Goal: Task Accomplishment & Management: Manage account settings

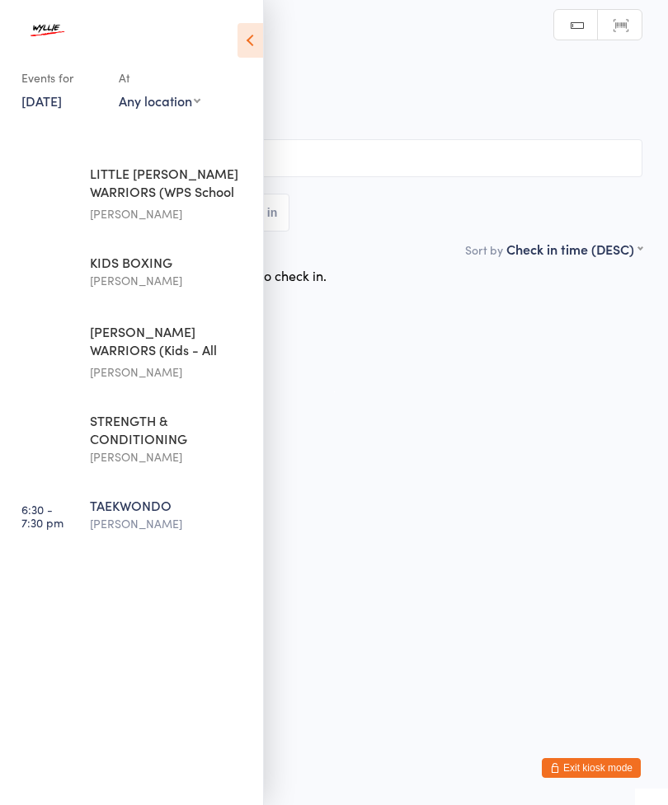
click at [410, 547] on html "You have now entered Kiosk Mode. Members will be able to check themselves in us…" at bounding box center [334, 402] width 668 height 805
click at [250, 41] on icon at bounding box center [250, 40] width 26 height 35
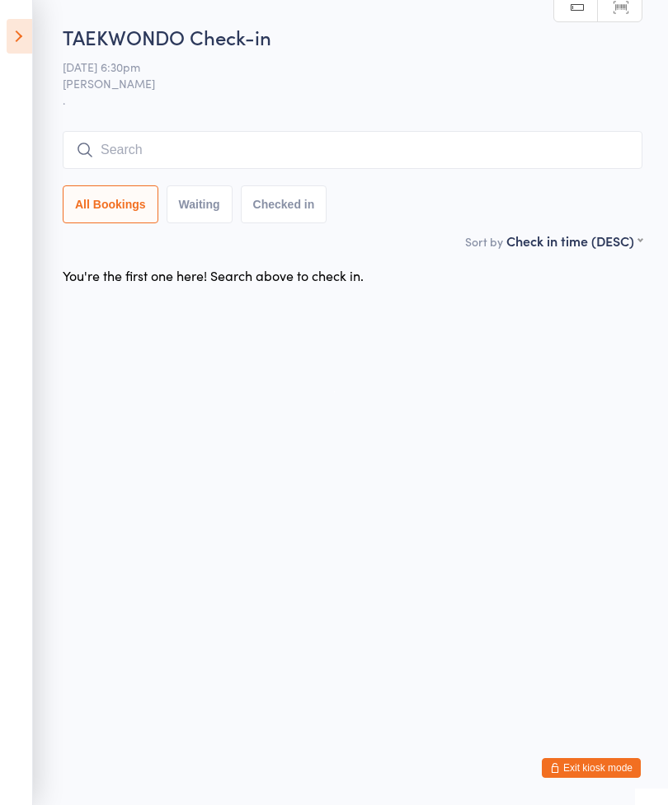
click at [166, 143] on input "search" at bounding box center [352, 150] width 579 height 38
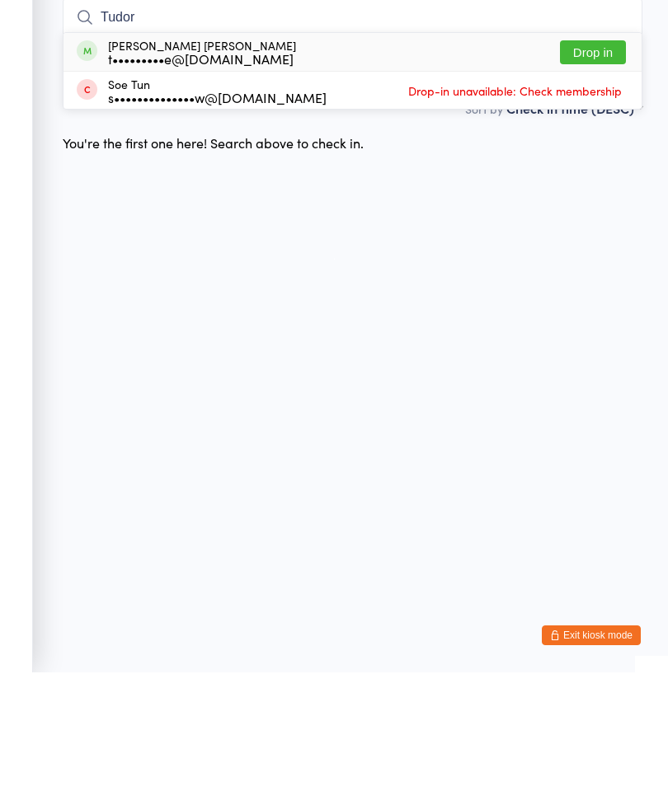
type input "Tudor"
click at [410, 166] on div "Tudor [PERSON_NAME] t•••••••••e@[DOMAIN_NAME] Drop in" at bounding box center [352, 185] width 578 height 38
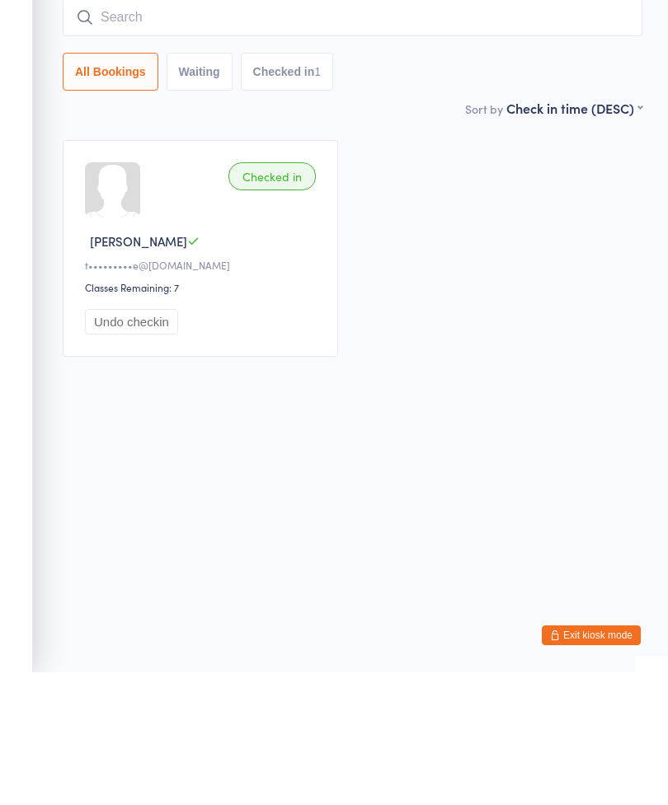
click at [279, 295] on div "Checked in" at bounding box center [271, 309] width 87 height 28
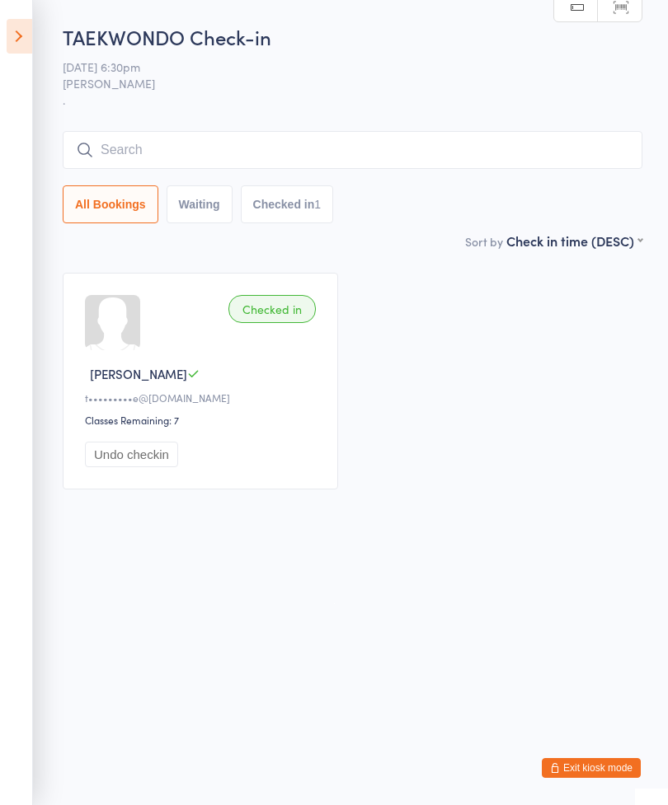
click at [103, 148] on input "search" at bounding box center [352, 150] width 579 height 38
click at [0, 35] on aside "Events for [DATE] [DATE] [DATE] Sun Mon Tue Wed Thu Fri Sat 40 28 29 30 01 02 0…" at bounding box center [16, 402] width 33 height 805
click at [14, 42] on icon at bounding box center [20, 36] width 26 height 35
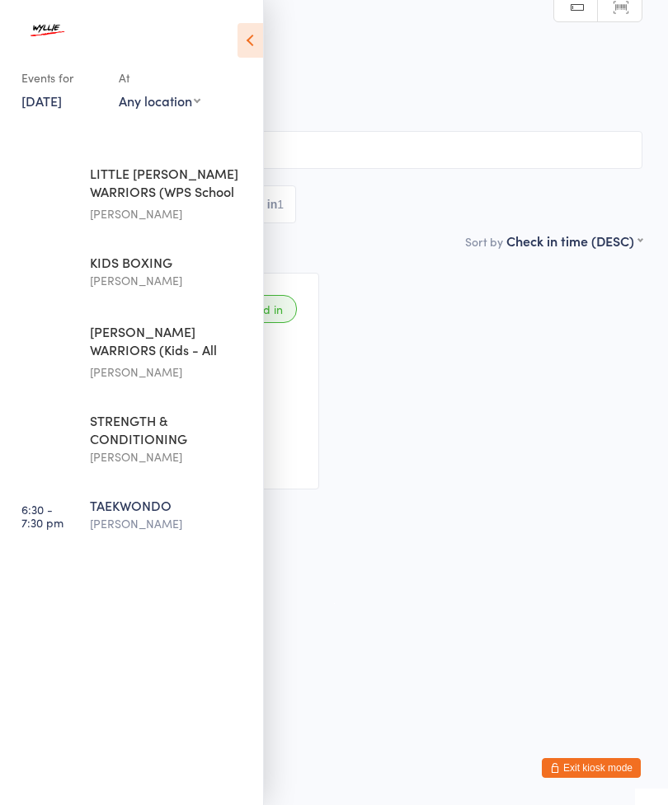
click at [243, 28] on icon at bounding box center [250, 40] width 26 height 35
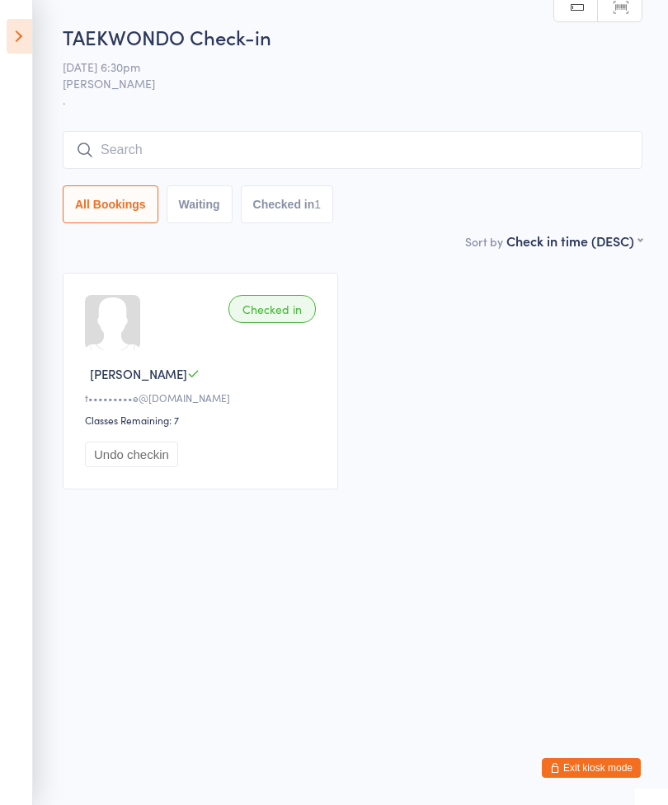
click at [605, 1] on link "Scanner input" at bounding box center [620, 7] width 44 height 31
click at [87, 151] on icon at bounding box center [84, 149] width 16 height 13
click at [632, 11] on link "Scanner input" at bounding box center [620, 7] width 44 height 31
click at [579, 15] on link "Manual search" at bounding box center [576, 7] width 44 height 31
click at [617, 5] on link "Scanner input" at bounding box center [620, 7] width 44 height 31
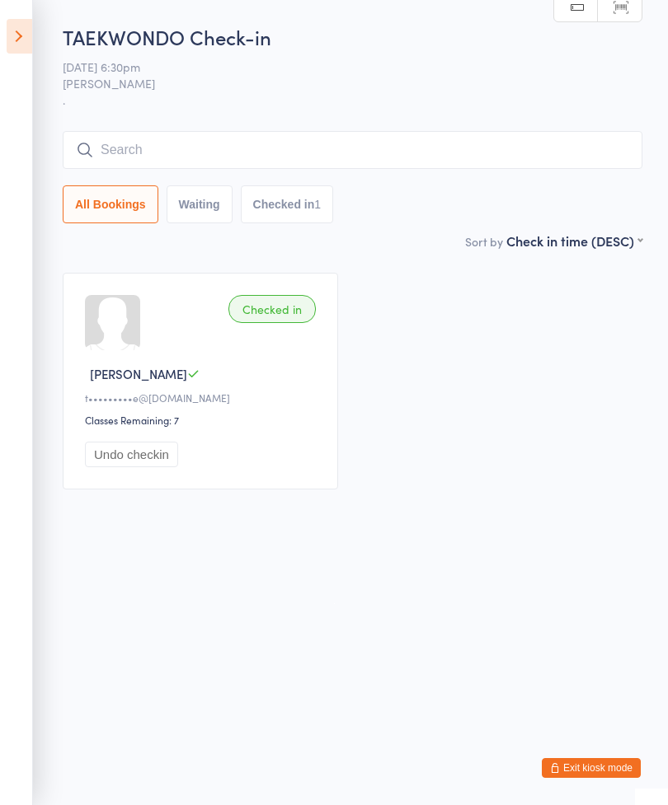
click at [604, 434] on div "Checked in Tudor G t•••••••••e@[DOMAIN_NAME] Classes Remaining: 7 Undo checkin" at bounding box center [352, 381] width 609 height 246
click at [594, 766] on button "Exit kiosk mode" at bounding box center [590, 768] width 99 height 20
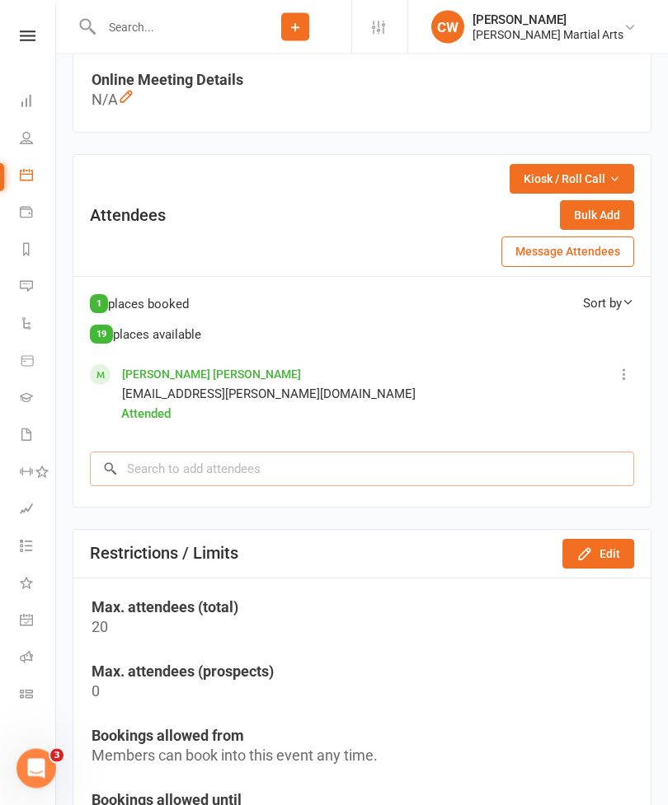
click at [505, 463] on input "search" at bounding box center [362, 469] width 544 height 35
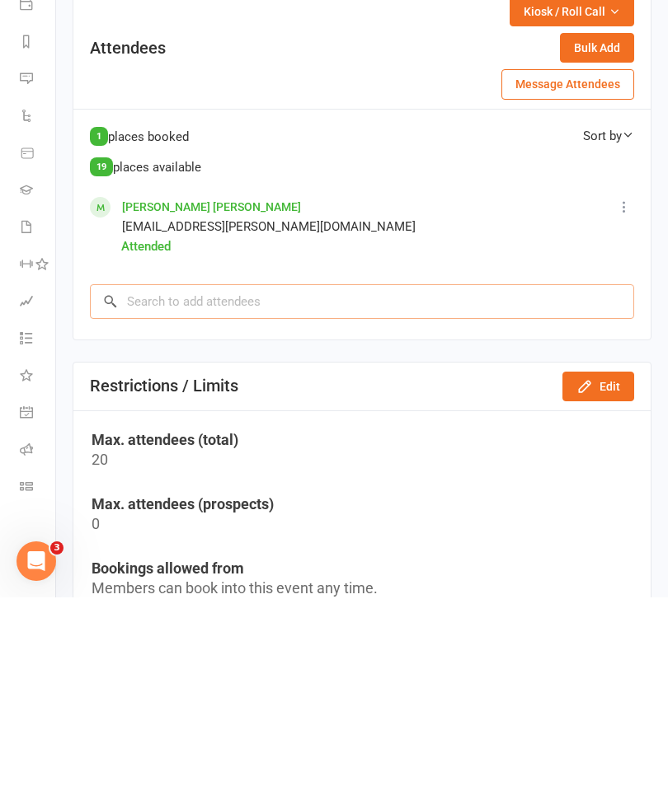
scroll to position [777, 0]
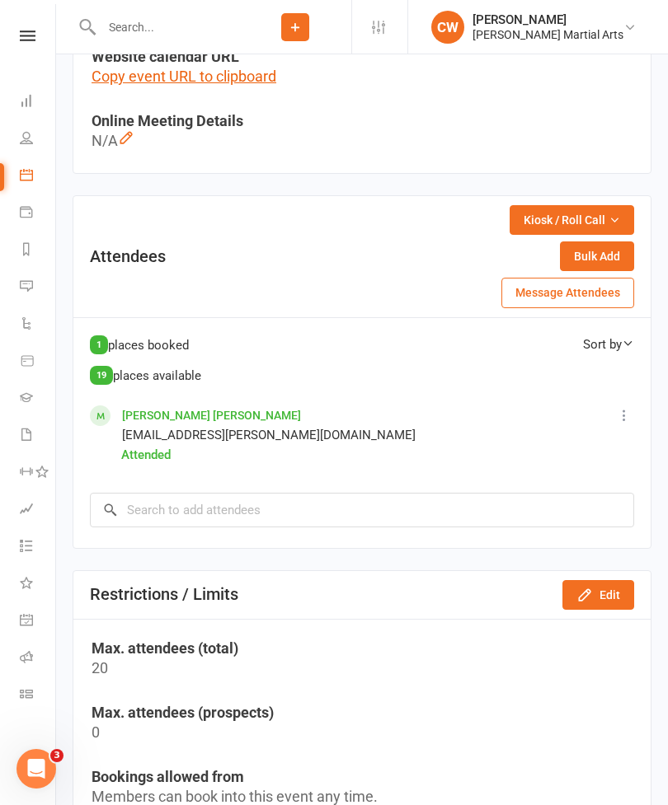
click at [22, 174] on icon at bounding box center [26, 174] width 13 height 13
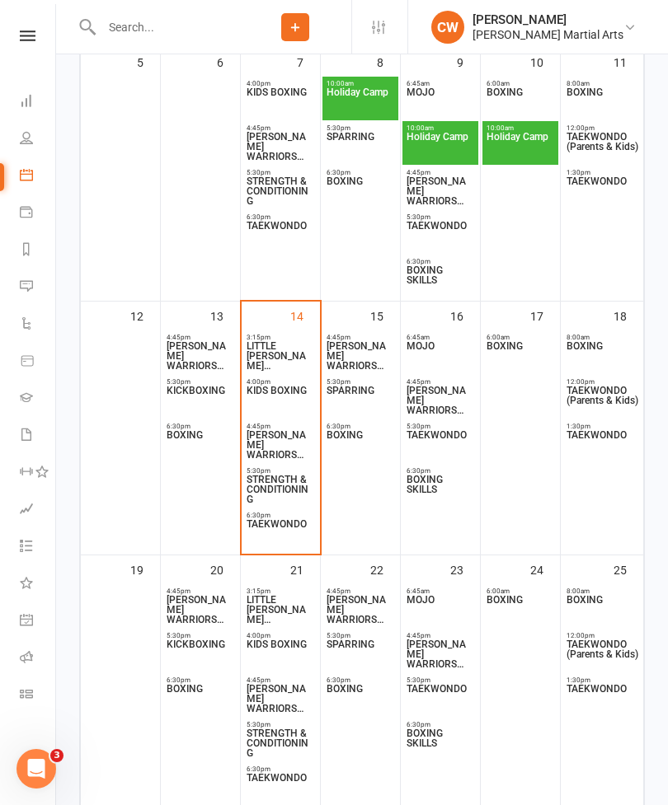
scroll to position [572, 0]
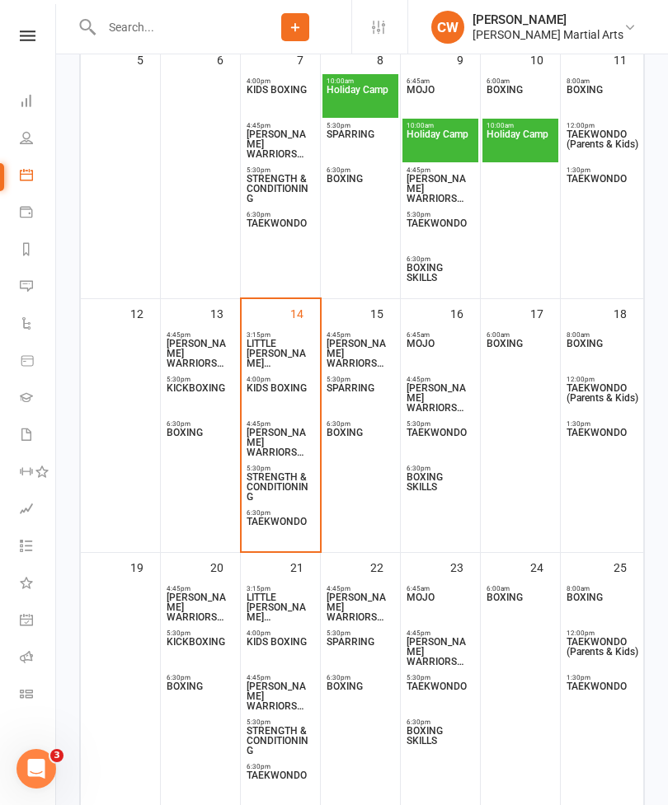
click at [279, 519] on span "TAEKWONDO" at bounding box center [280, 532] width 69 height 30
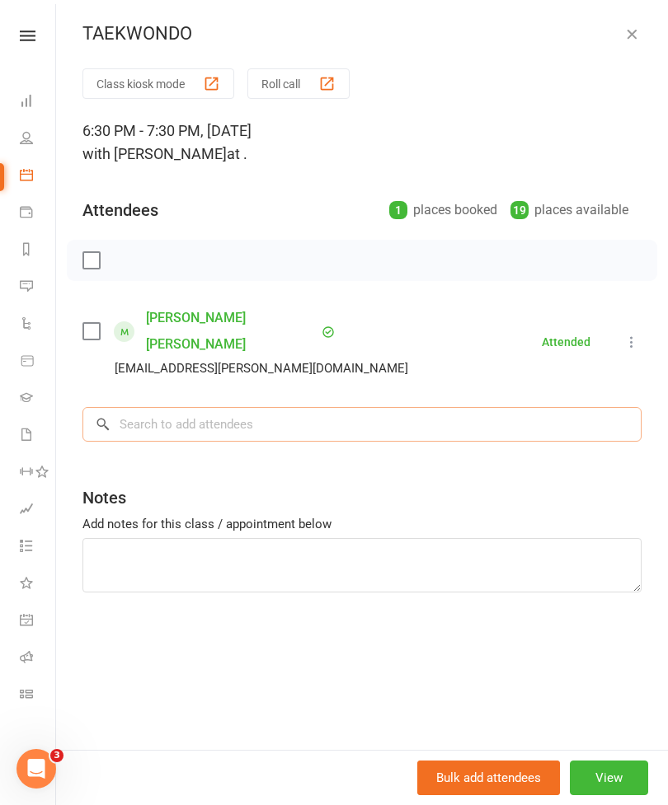
click at [287, 407] on input "search" at bounding box center [361, 424] width 559 height 35
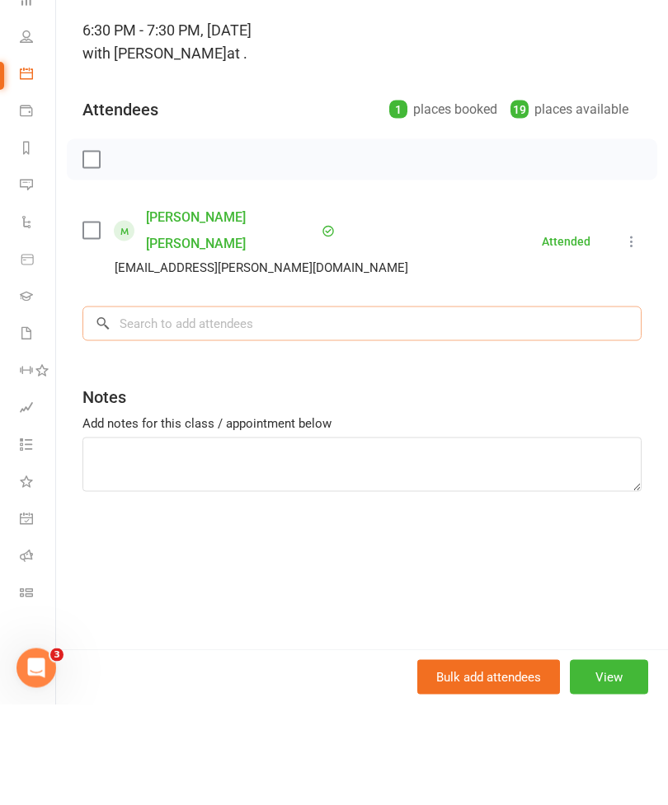
scroll to position [295, 0]
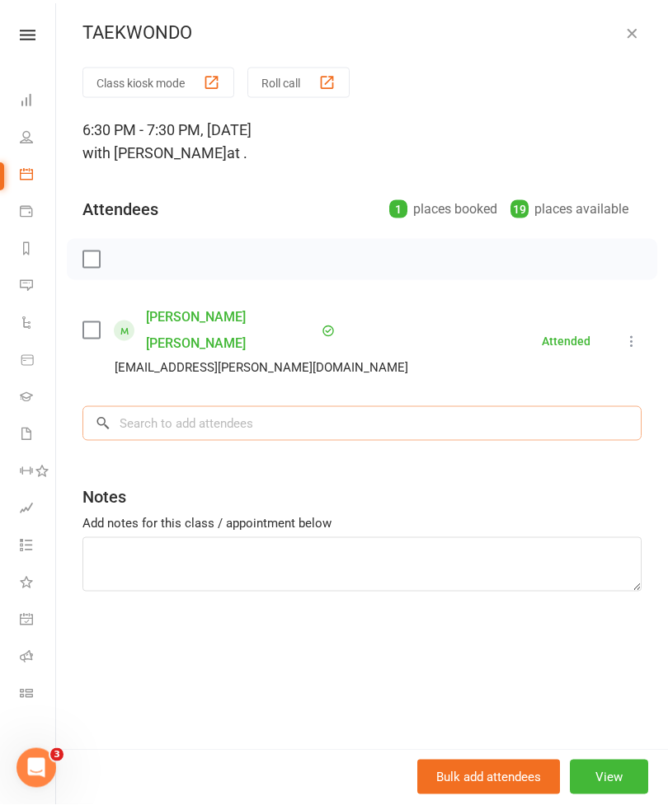
type input "T"
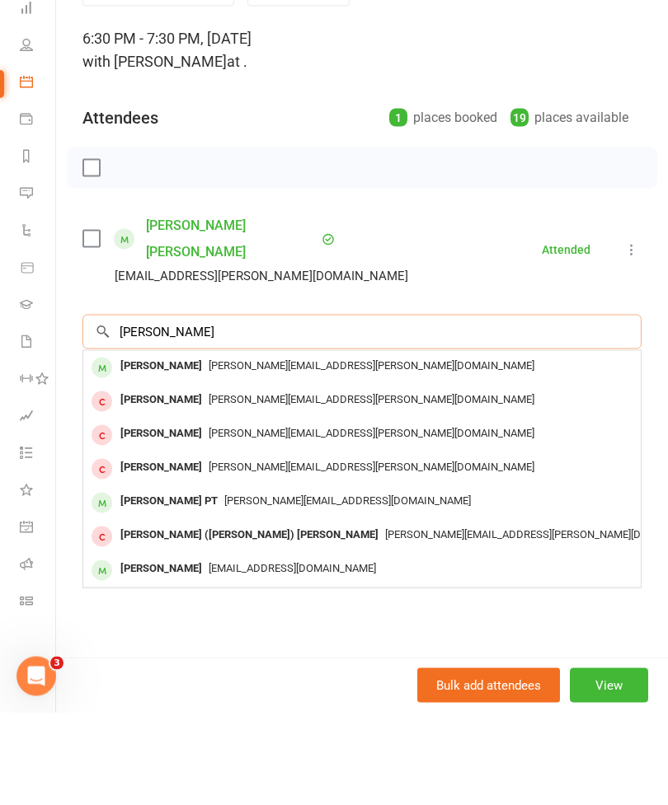
type input "[PERSON_NAME]"
click at [310, 452] on span "[PERSON_NAME][EMAIL_ADDRESS][PERSON_NAME][DOMAIN_NAME]" at bounding box center [372, 458] width 326 height 12
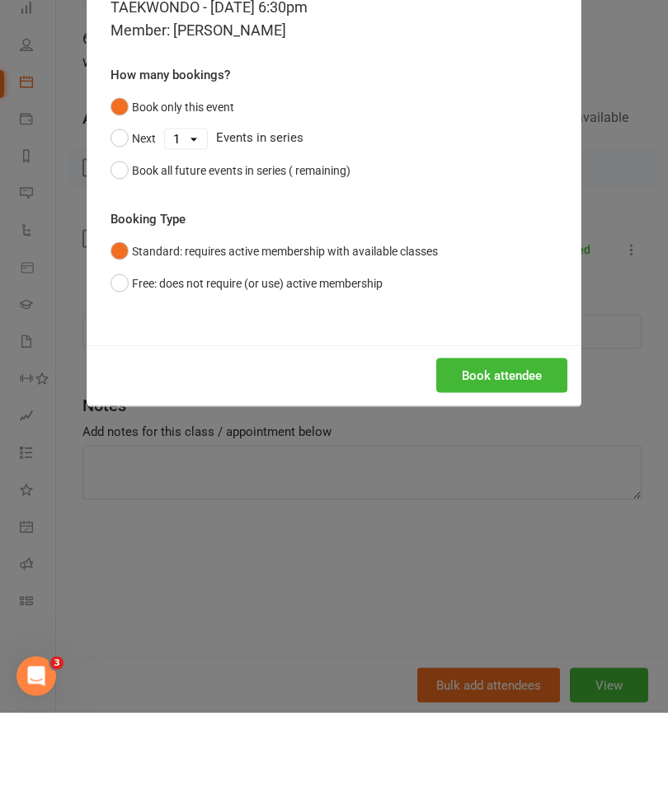
scroll to position [388, 0]
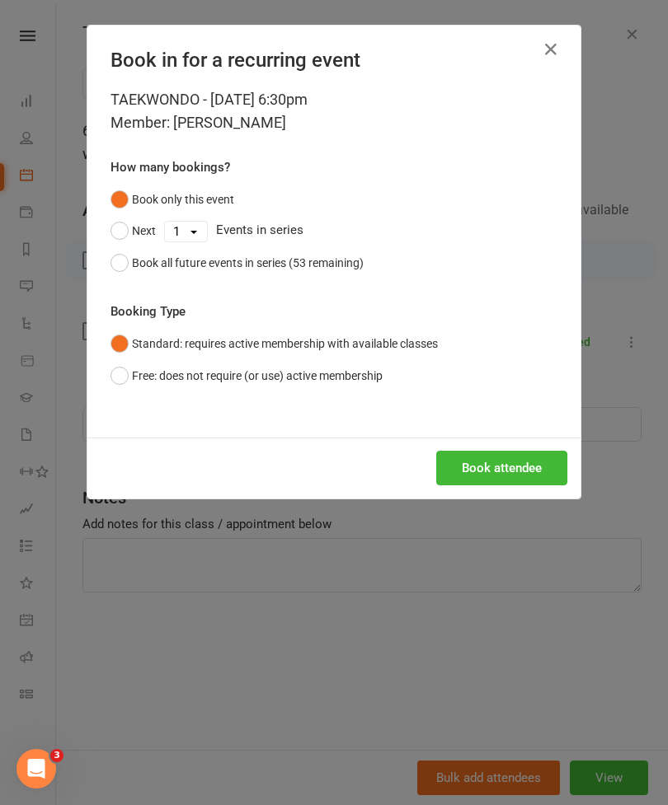
click at [532, 480] on button "Book attendee" at bounding box center [501, 468] width 131 height 35
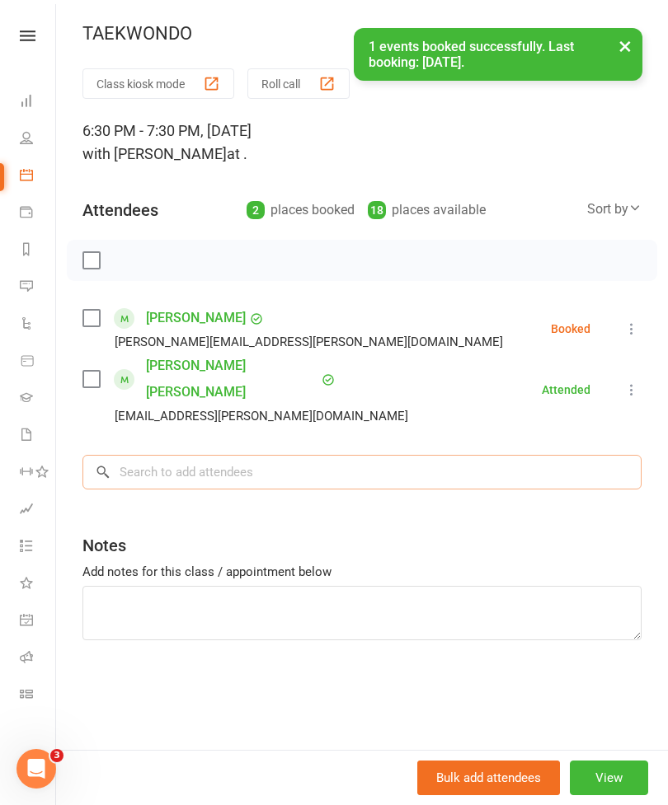
click at [309, 455] on input "search" at bounding box center [361, 472] width 559 height 35
type input "D"
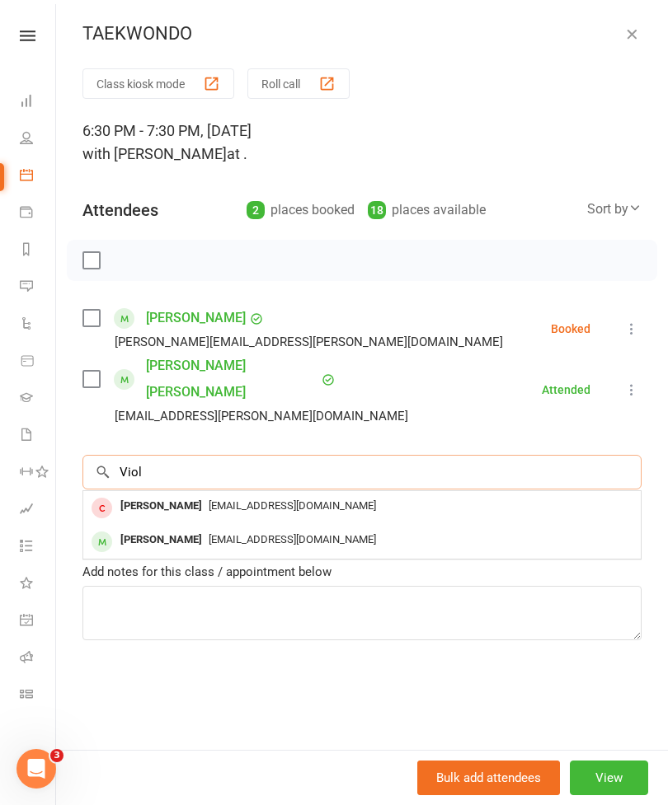
type input "Viol"
click at [134, 495] on div "[PERSON_NAME]" at bounding box center [161, 507] width 95 height 24
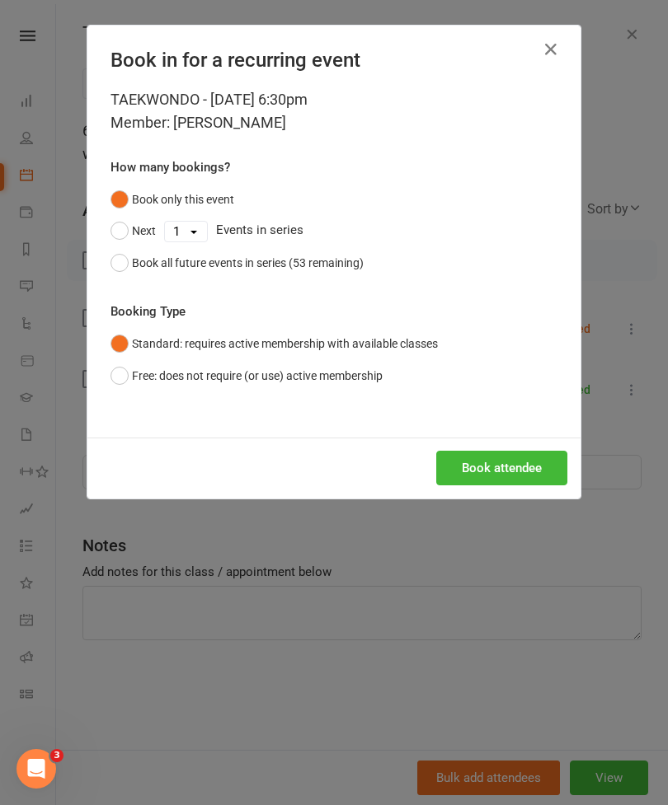
click at [152, 612] on div "Book in for a recurring event TAEKWONDO - [DATE] 6:30pm Member: [PERSON_NAME] H…" at bounding box center [334, 402] width 668 height 805
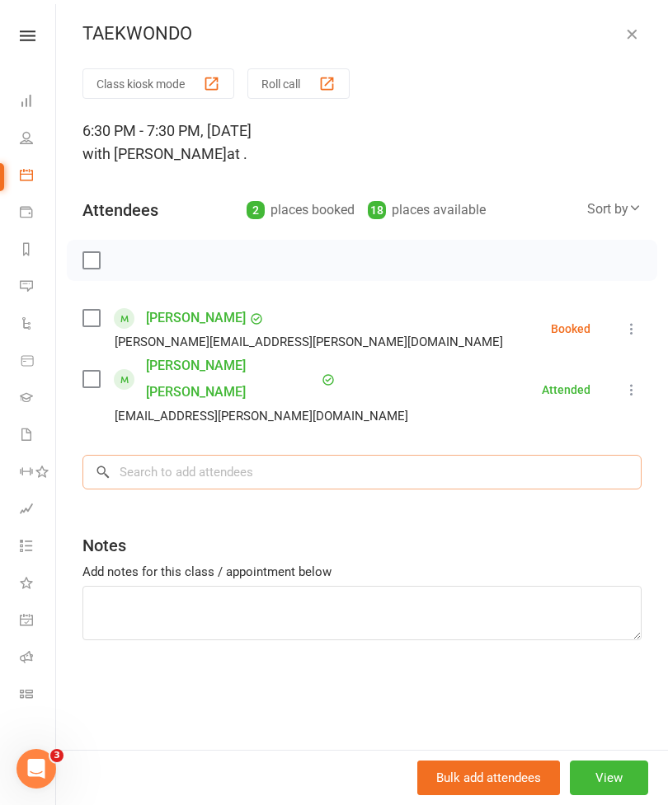
click at [128, 455] on input "search" at bounding box center [361, 472] width 559 height 35
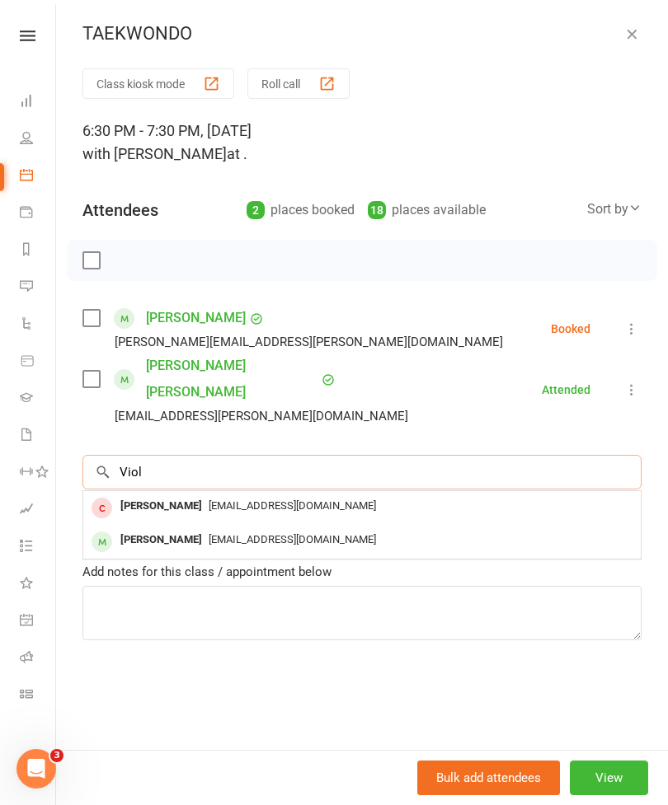
type input "Viol"
click at [135, 528] on div "[PERSON_NAME]" at bounding box center [161, 540] width 95 height 24
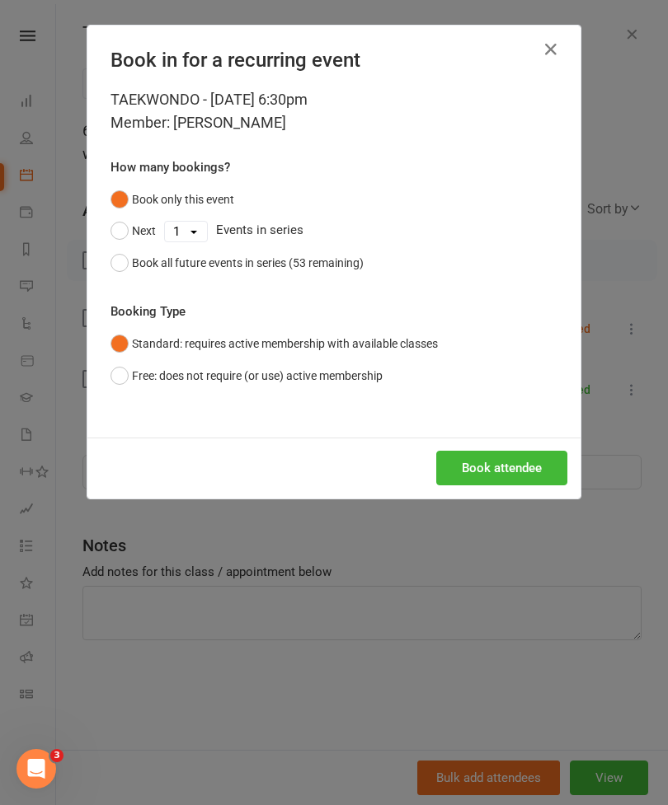
click at [537, 471] on button "Book attendee" at bounding box center [501, 468] width 131 height 35
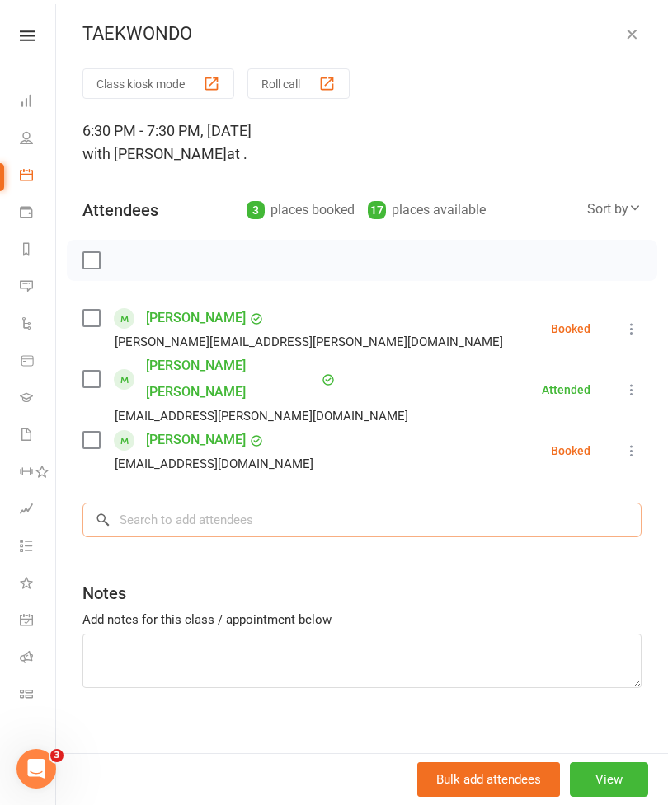
click at [143, 503] on input "search" at bounding box center [361, 520] width 559 height 35
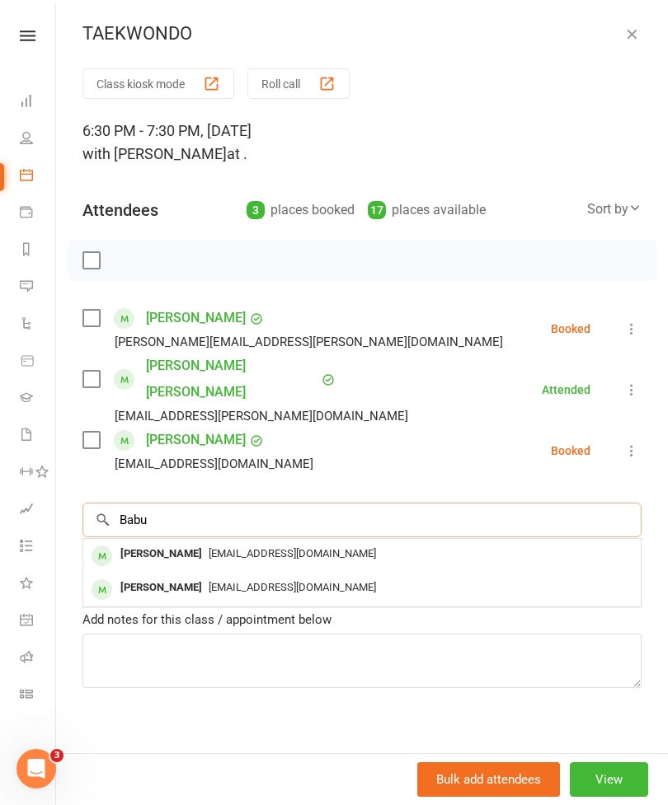
type input "Babu"
click at [540, 576] on div "[EMAIL_ADDRESS][DOMAIN_NAME]" at bounding box center [362, 588] width 544 height 24
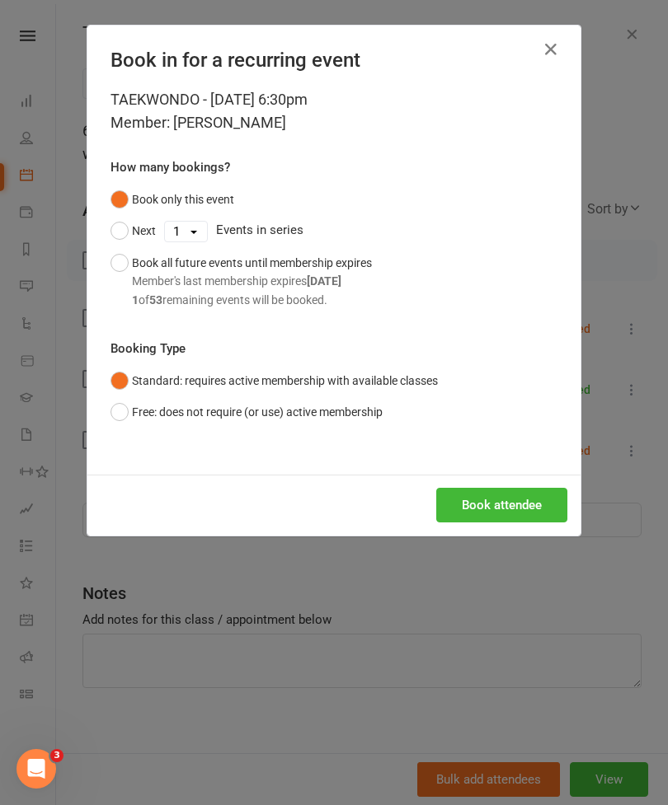
click at [533, 509] on button "Book attendee" at bounding box center [501, 505] width 131 height 35
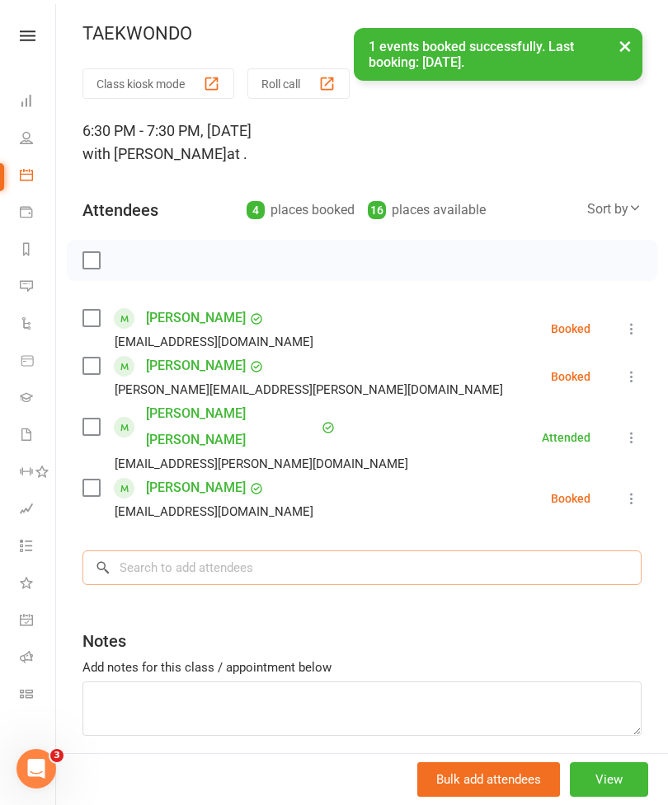
click at [525, 551] on input "search" at bounding box center [361, 568] width 559 height 35
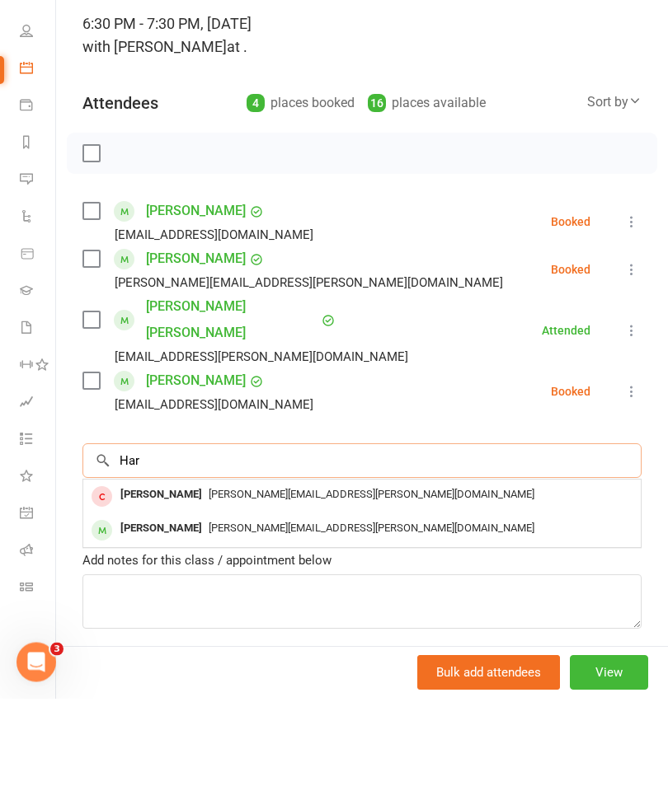
type input "Har"
click at [132, 624] on div "[PERSON_NAME]" at bounding box center [161, 636] width 95 height 24
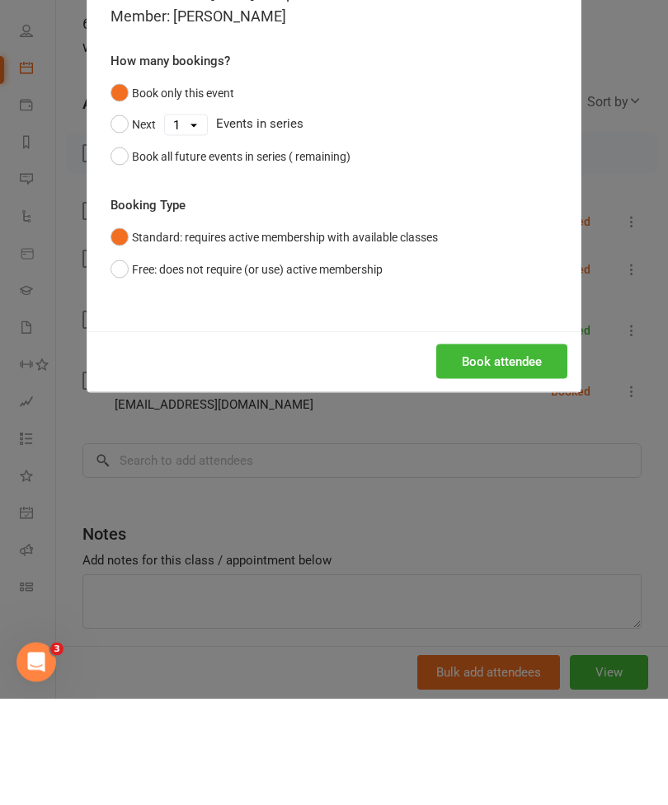
scroll to position [495, 0]
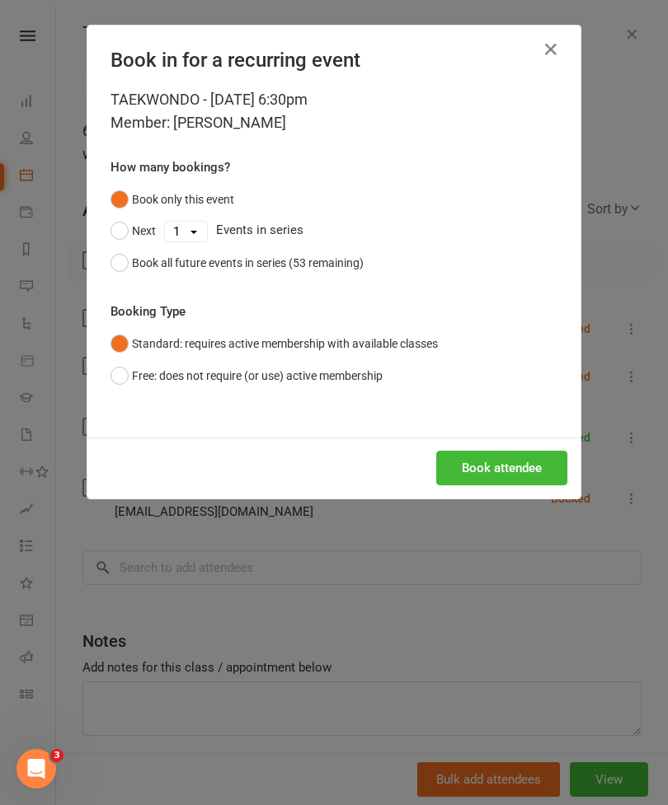
click at [536, 471] on button "Book attendee" at bounding box center [501, 468] width 131 height 35
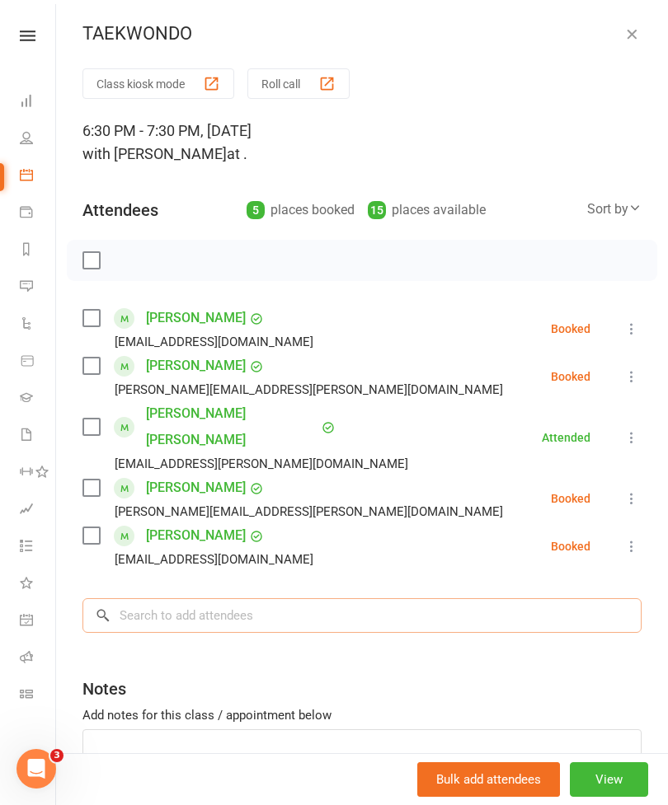
click at [116, 598] on input "search" at bounding box center [361, 615] width 559 height 35
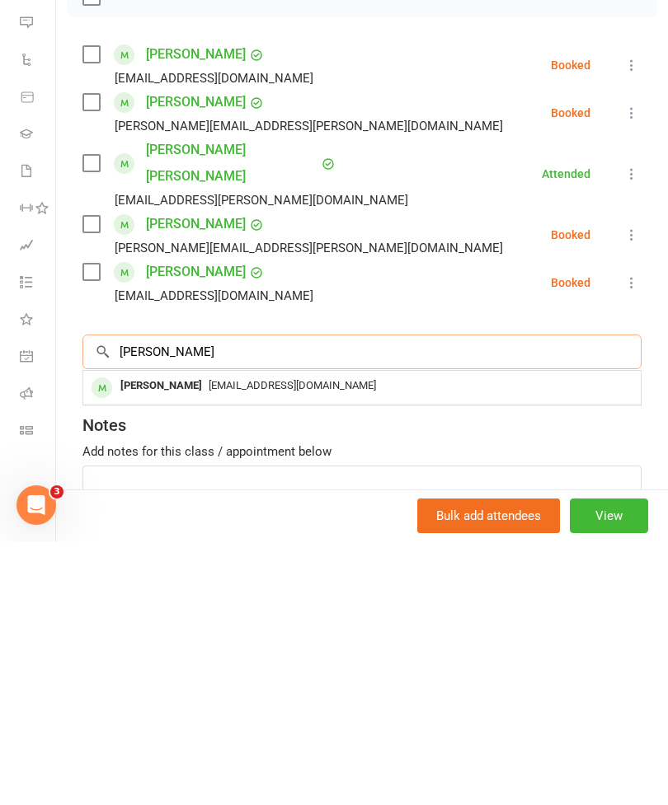
type input "[PERSON_NAME]"
click at [557, 638] on div "[EMAIL_ADDRESS][DOMAIN_NAME]" at bounding box center [362, 650] width 544 height 24
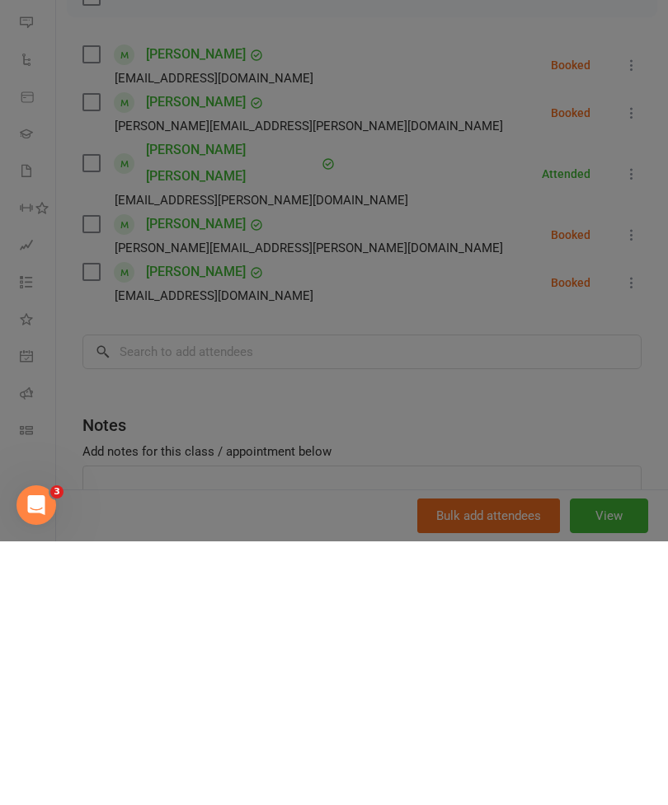
scroll to position [788, 0]
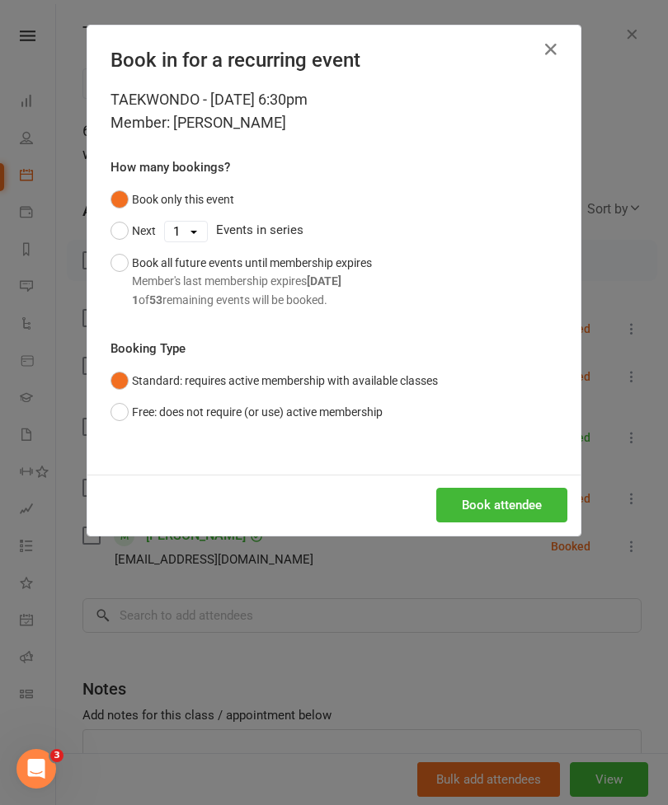
click at [532, 471] on div "TAEKWONDO - [DATE] 6:30pm Member: [PERSON_NAME] How many bookings? Book only th…" at bounding box center [333, 281] width 493 height 387
click at [530, 504] on button "Book attendee" at bounding box center [501, 505] width 131 height 35
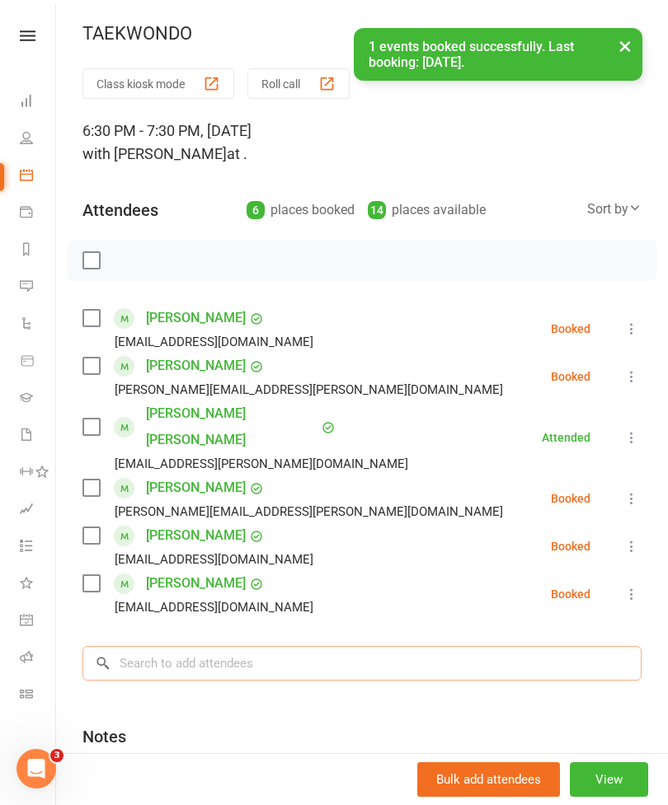
click at [131, 646] on input "search" at bounding box center [361, 663] width 559 height 35
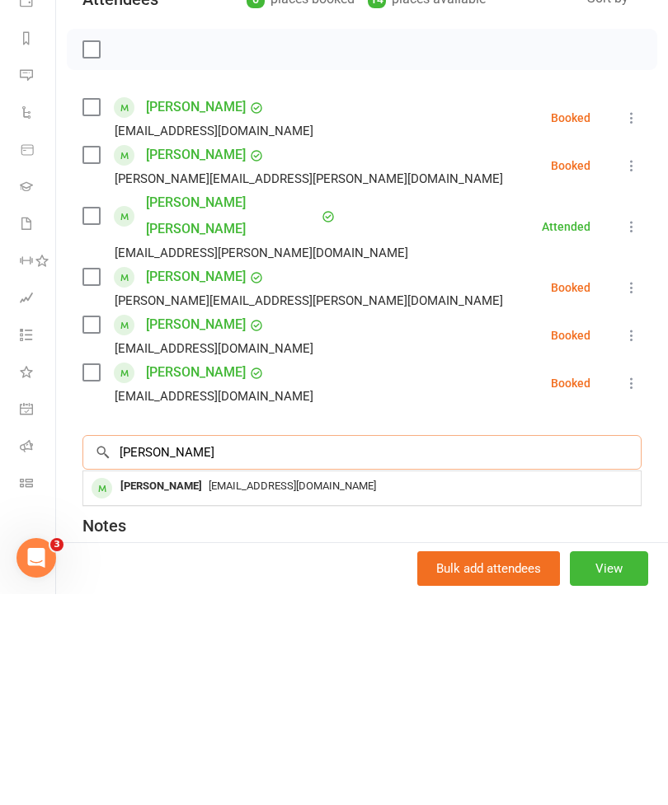
scroll to position [917, 0]
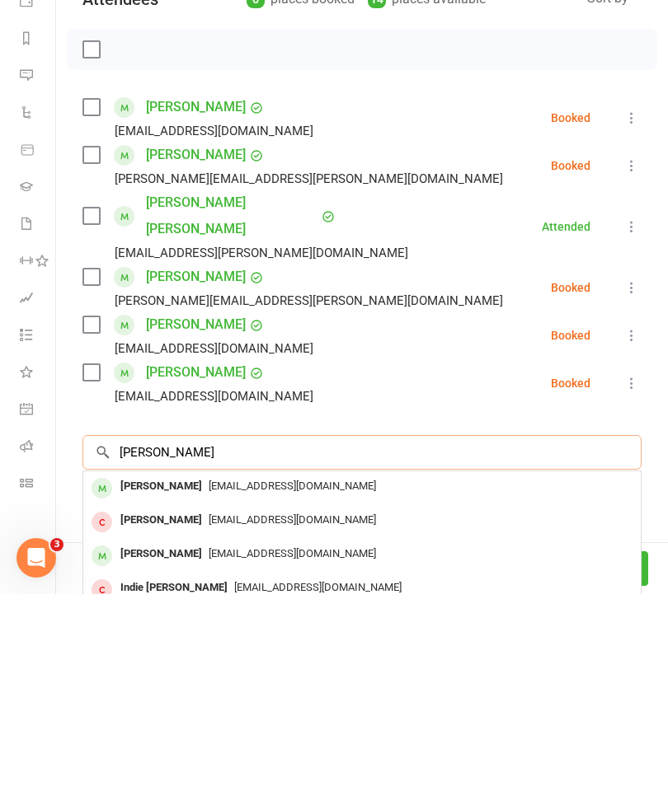
type input "[PERSON_NAME]"
click at [547, 686] on div "[EMAIL_ADDRESS][DOMAIN_NAME]" at bounding box center [362, 698] width 544 height 24
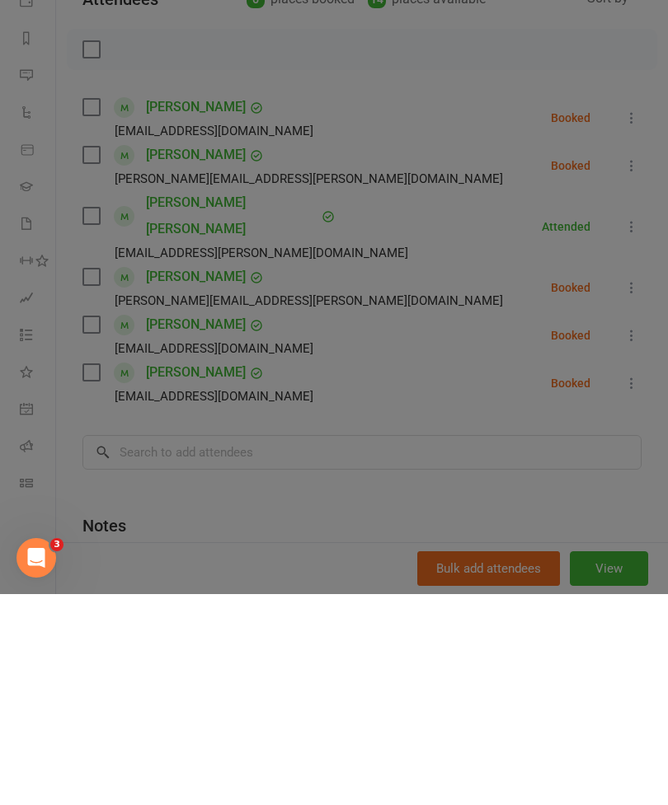
scroll to position [1074, 0]
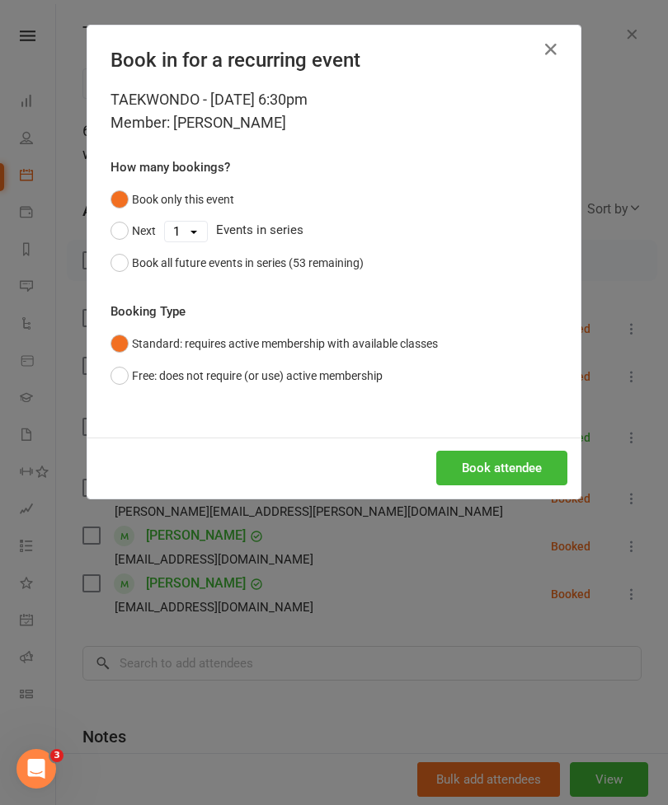
click at [540, 466] on button "Book attendee" at bounding box center [501, 468] width 131 height 35
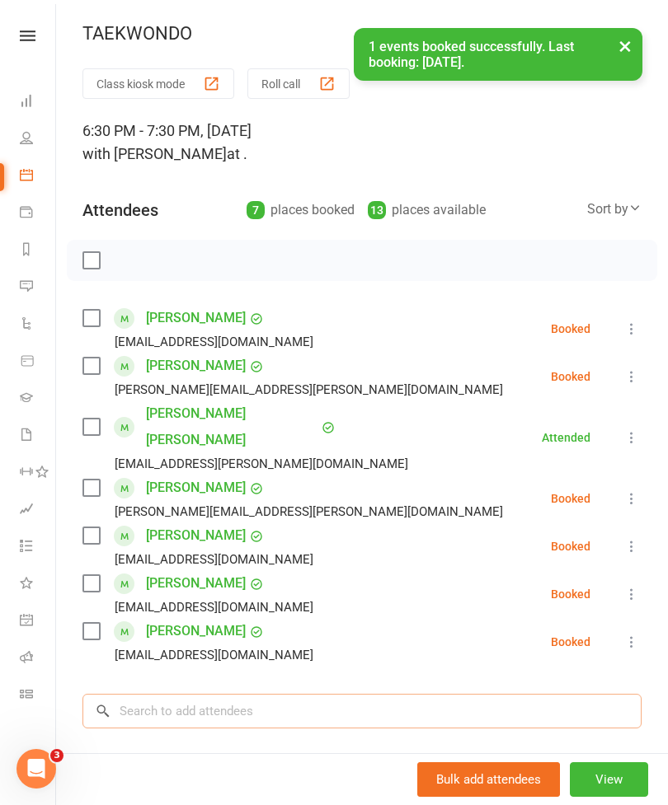
click at [513, 696] on input "search" at bounding box center [361, 711] width 559 height 35
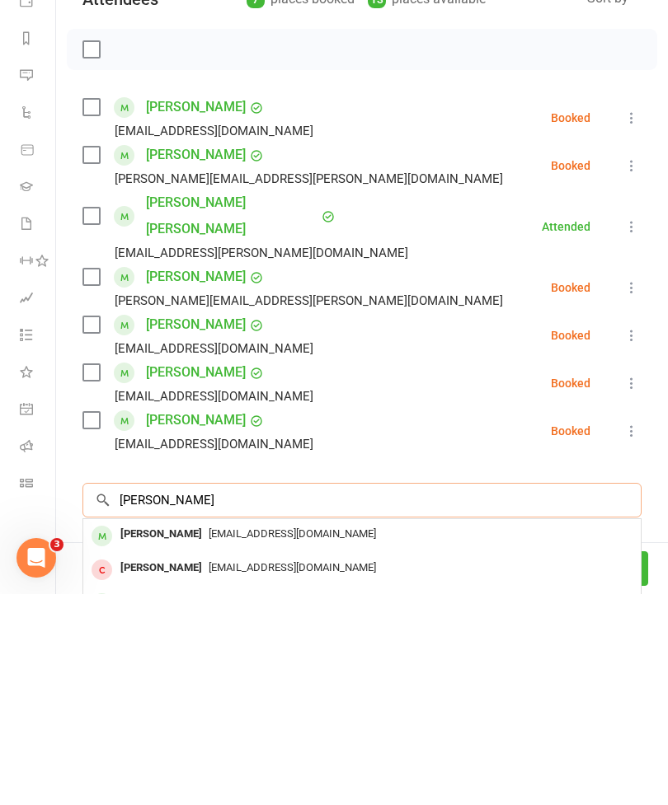
scroll to position [1127, 0]
type input "[PERSON_NAME]"
click at [513, 801] on div "[EMAIL_ADDRESS][DOMAIN_NAME]" at bounding box center [362, 813] width 544 height 24
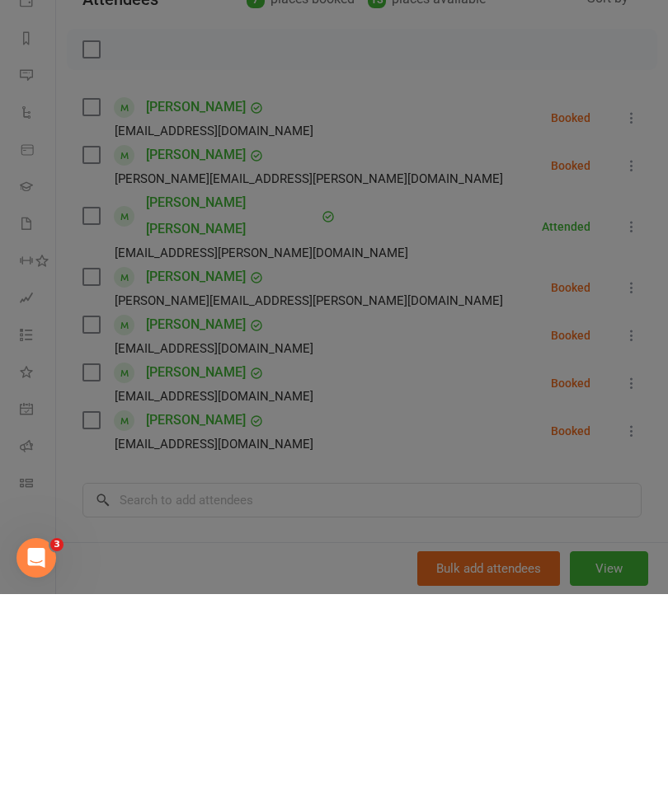
scroll to position [1074, 0]
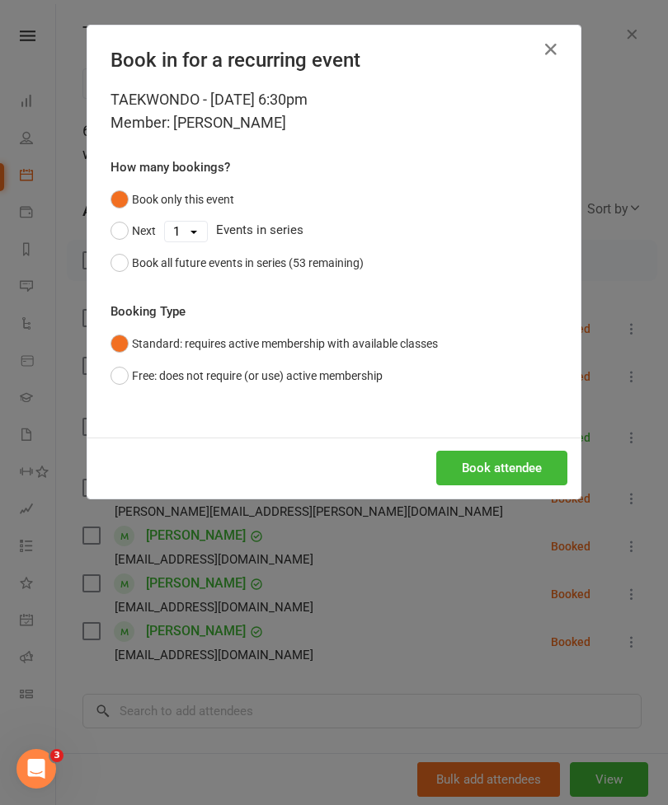
click at [535, 479] on button "Book attendee" at bounding box center [501, 468] width 131 height 35
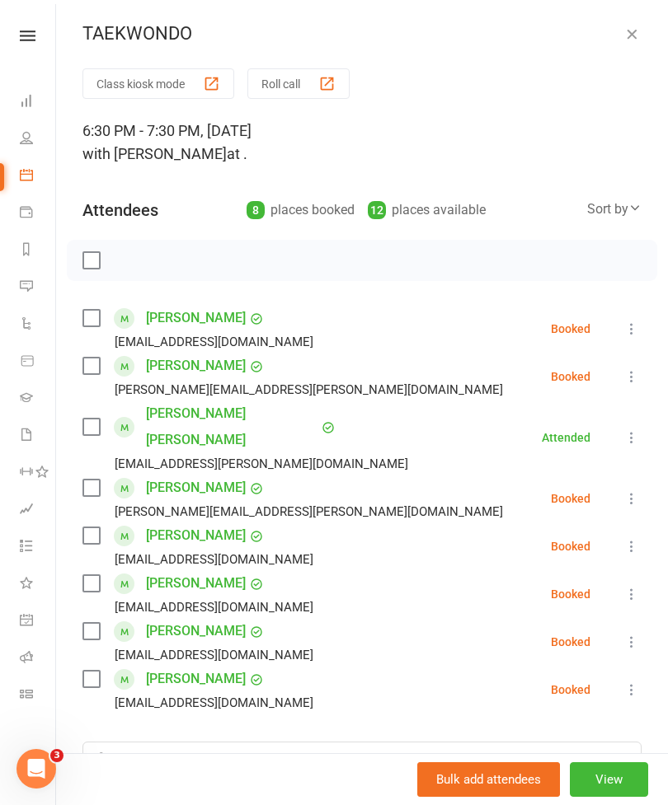
click at [21, 757] on div "Open Intercom Messenger" at bounding box center [36, 769] width 54 height 54
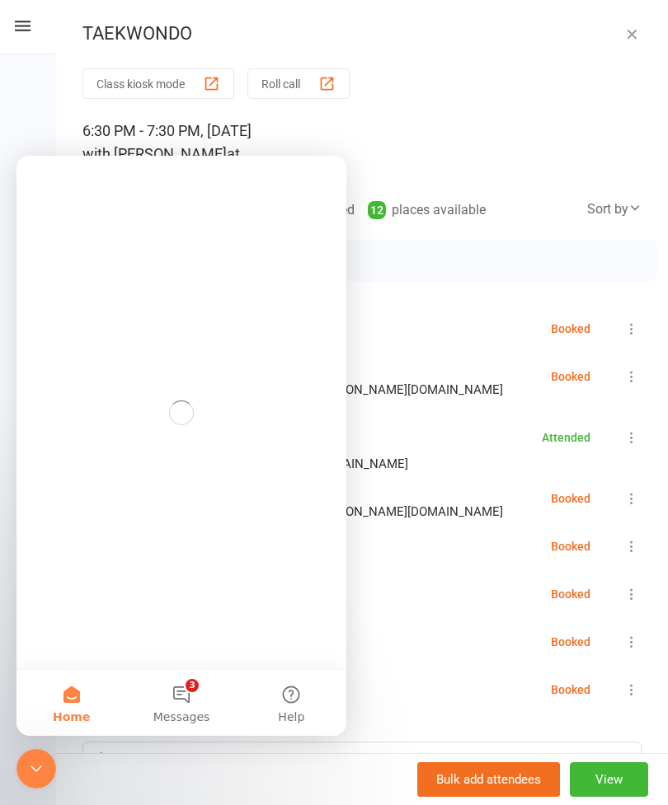
scroll to position [0, 0]
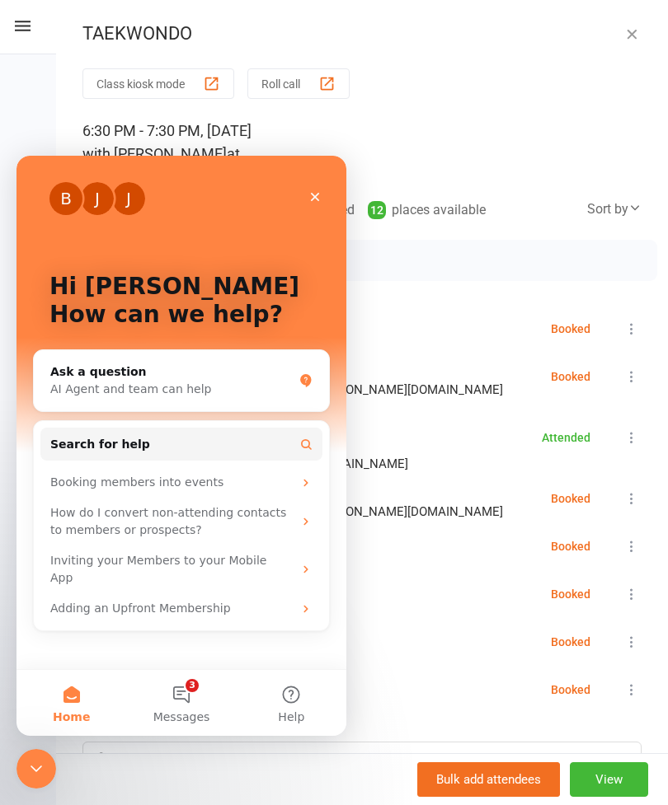
click at [166, 714] on span "Messages" at bounding box center [181, 717] width 57 height 12
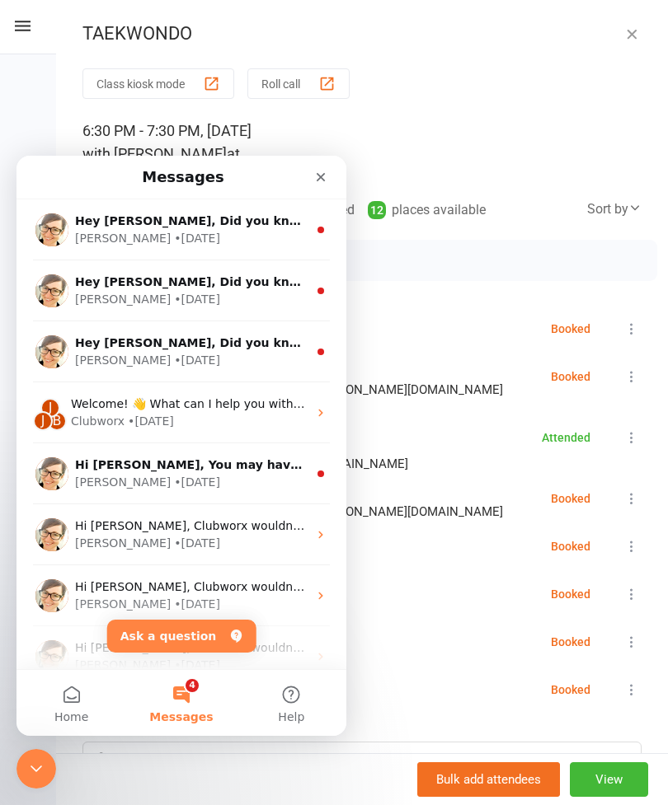
click at [29, 757] on div "Close Intercom Messenger" at bounding box center [36, 769] width 40 height 40
